Goal: Task Accomplishment & Management: Use online tool/utility

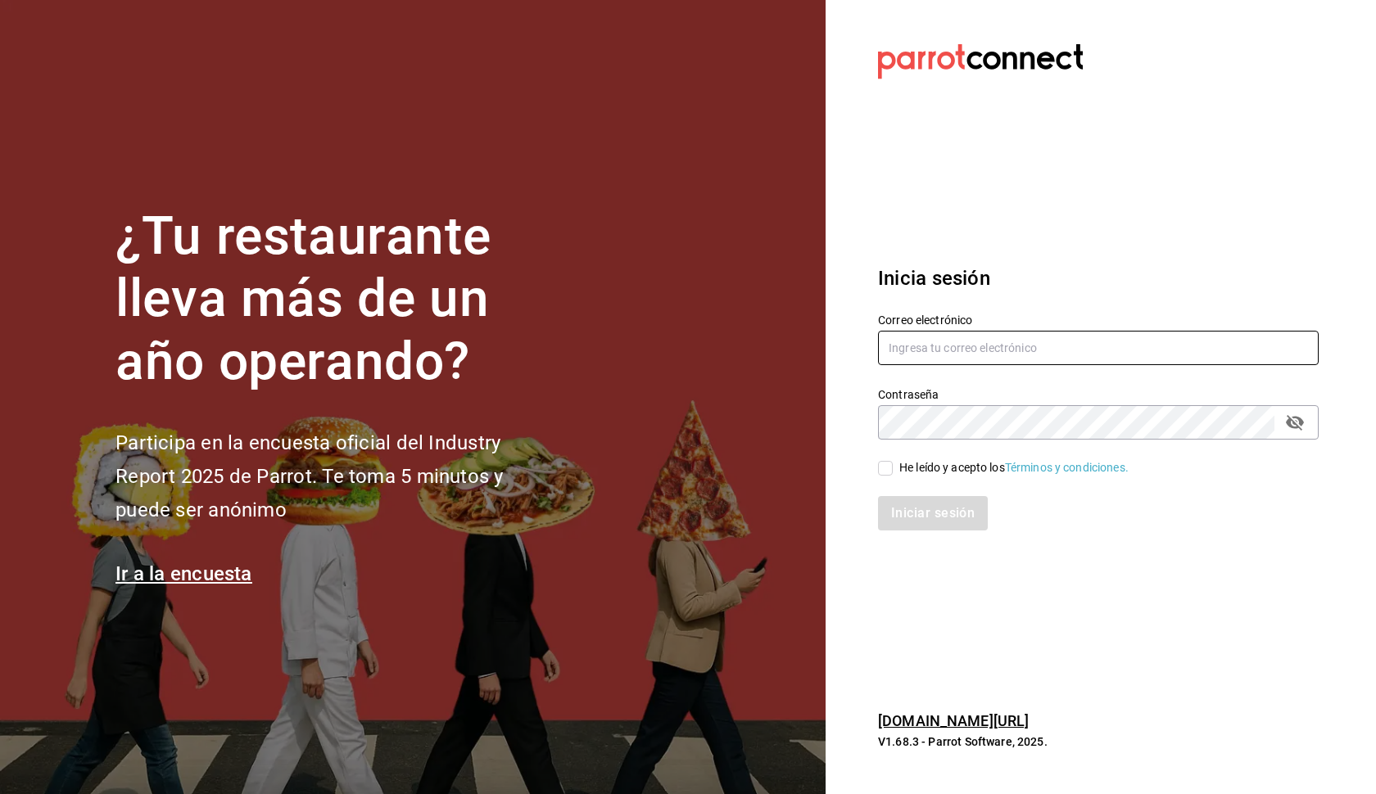
click at [939, 360] on input "text" at bounding box center [1098, 348] width 441 height 34
type input "[EMAIL_ADDRESS][DOMAIN_NAME]"
click at [884, 473] on input "He leído y acepto los Términos y condiciones." at bounding box center [885, 468] width 15 height 15
checkbox input "true"
click at [919, 518] on button "Iniciar sesión" at bounding box center [933, 513] width 111 height 34
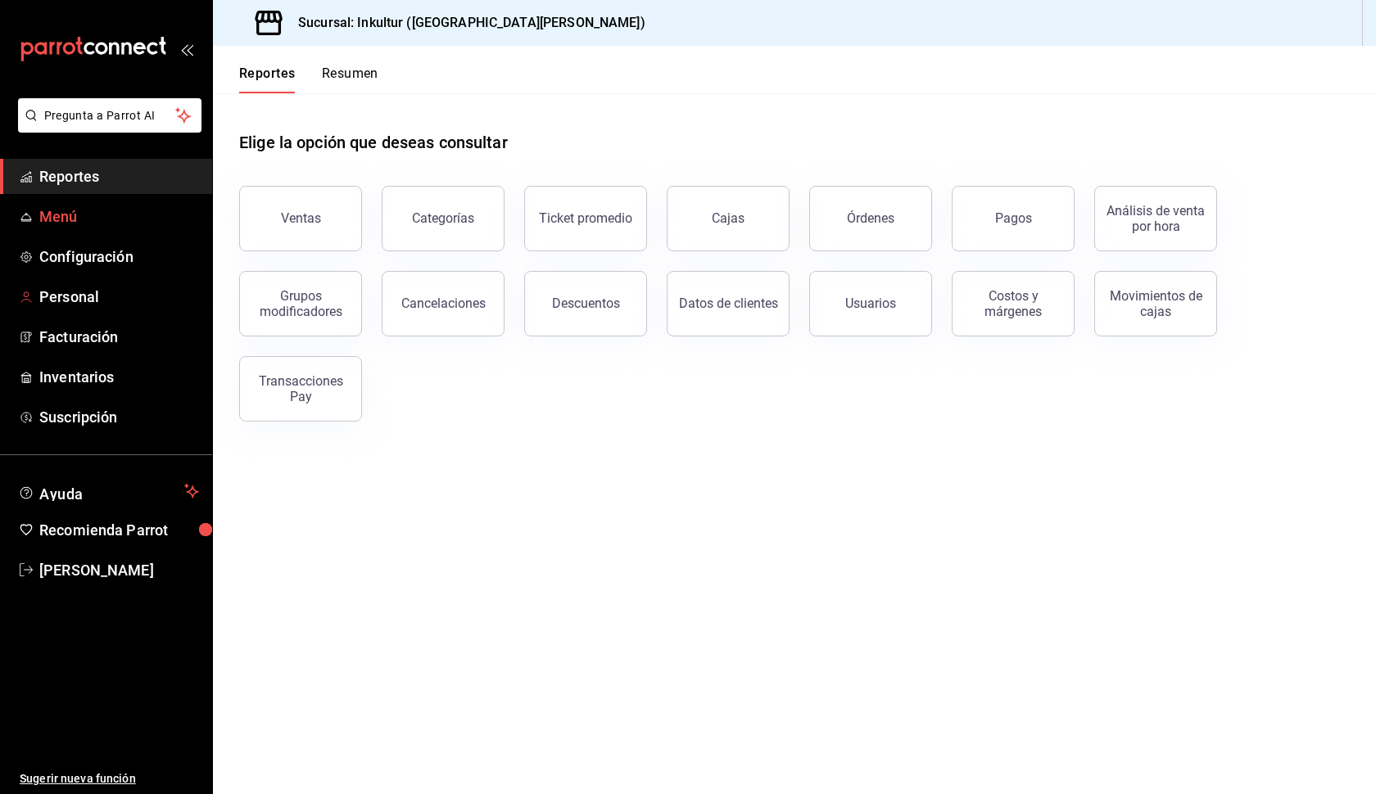
click at [83, 223] on span "Menú" at bounding box center [119, 217] width 160 height 22
